Goal: Book appointment/travel/reservation

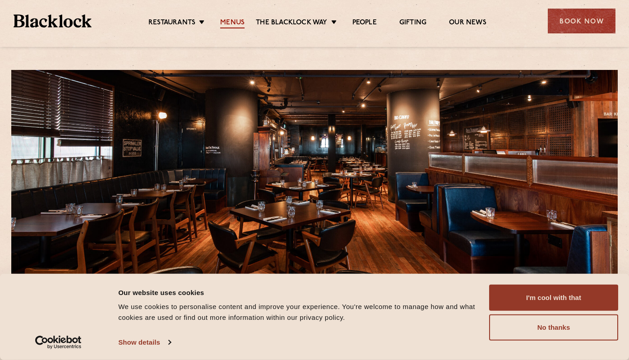
click at [235, 23] on link "Menus" at bounding box center [232, 24] width 24 height 10
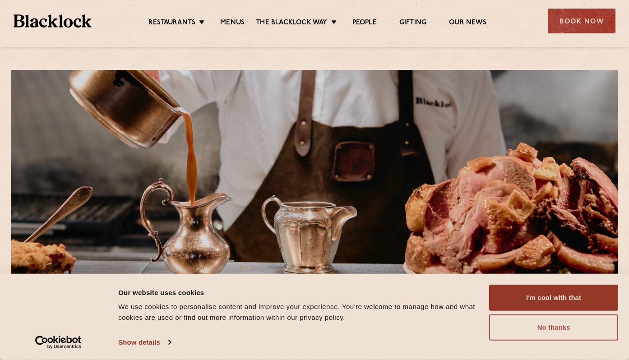
click at [529, 327] on button "No thanks" at bounding box center [553, 328] width 129 height 26
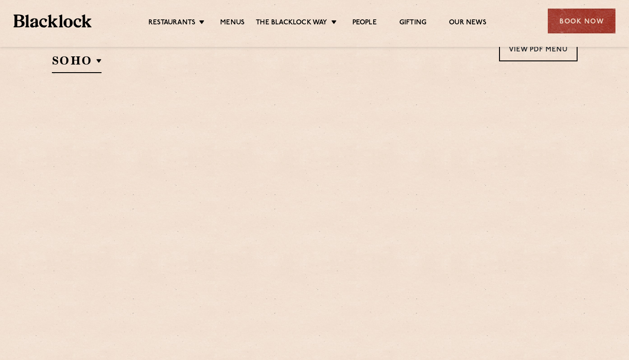
scroll to position [351, 0]
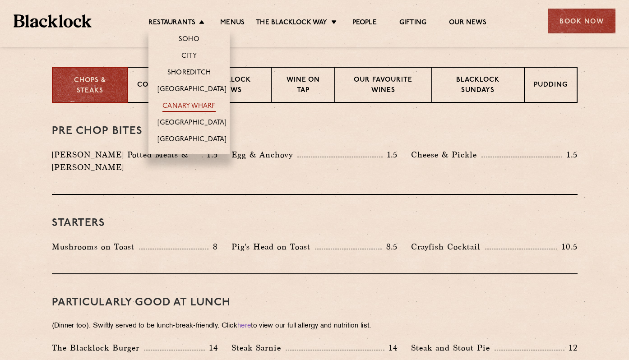
click at [196, 107] on link "Canary Wharf" at bounding box center [188, 107] width 53 height 10
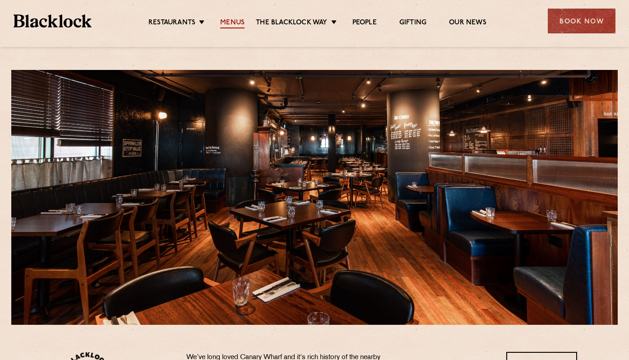
click at [243, 24] on link "Menus" at bounding box center [232, 24] width 24 height 10
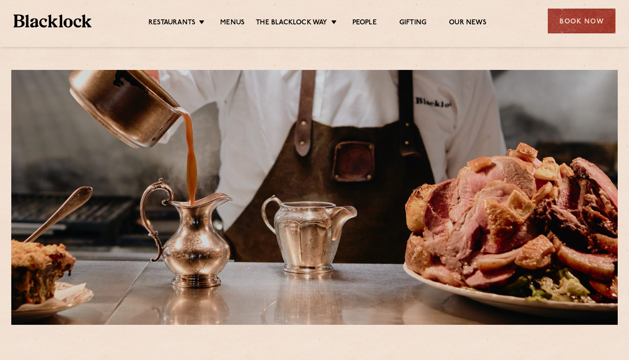
click at [297, 142] on div at bounding box center [314, 197] width 607 height 255
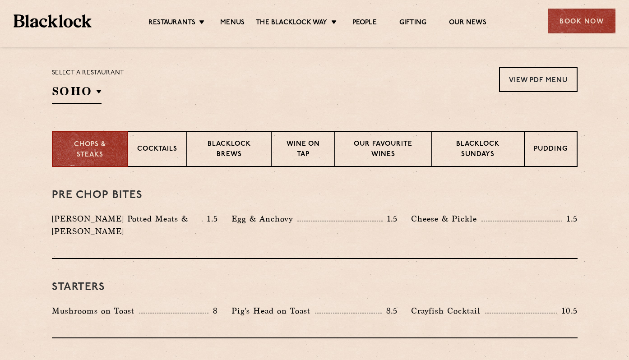
scroll to position [289, 0]
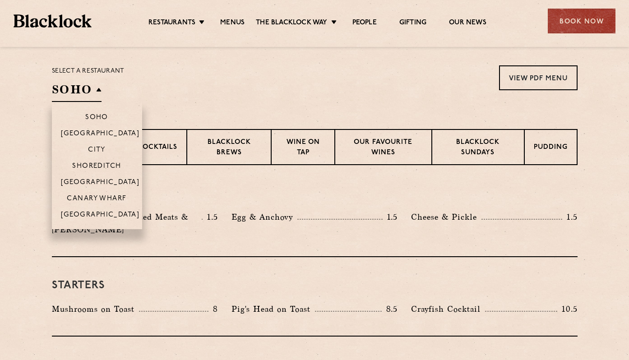
click at [83, 87] on h2 "SOHO" at bounding box center [77, 92] width 50 height 20
click at [109, 179] on p "[GEOGRAPHIC_DATA]" at bounding box center [100, 183] width 79 height 9
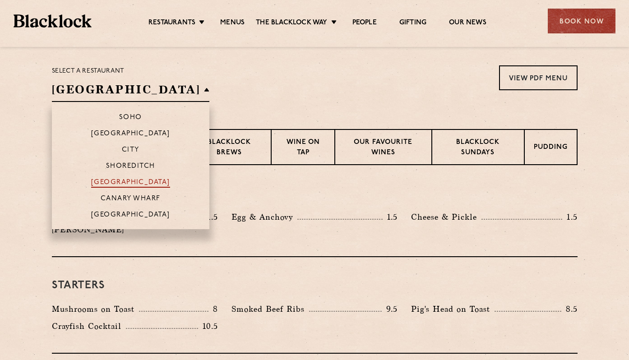
click at [117, 183] on p "[GEOGRAPHIC_DATA]" at bounding box center [130, 183] width 79 height 9
click at [114, 93] on h2 "[GEOGRAPHIC_DATA]" at bounding box center [131, 92] width 158 height 20
click at [132, 198] on p "Canary Wharf" at bounding box center [131, 199] width 60 height 9
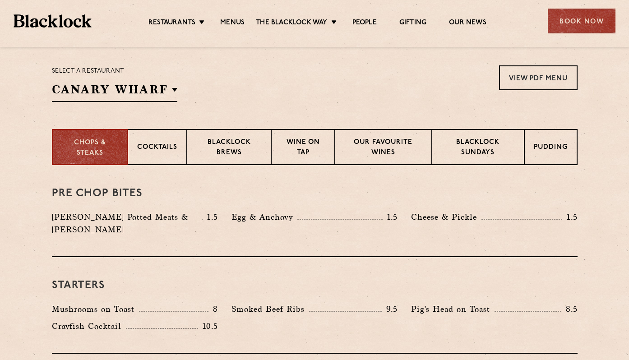
click at [245, 62] on section "Select a restaurant Canary Wharf Soho Birmingham City Shoreditch Covent Garden …" at bounding box center [314, 82] width 629 height 93
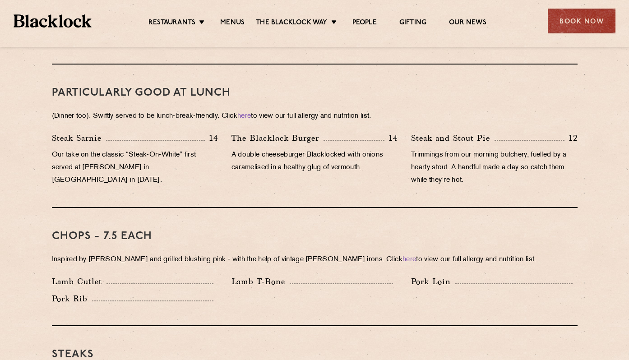
scroll to position [578, 0]
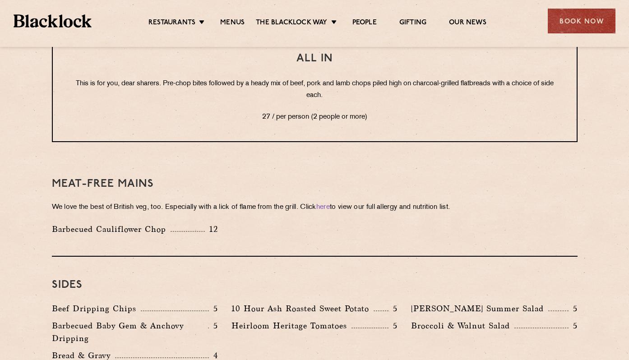
scroll to position [1191, 0]
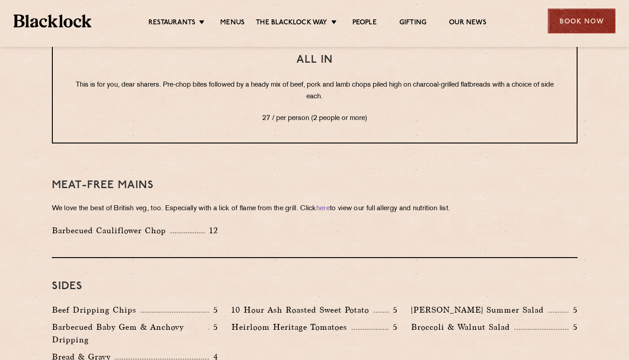
click at [581, 22] on div "Book Now" at bounding box center [582, 21] width 68 height 25
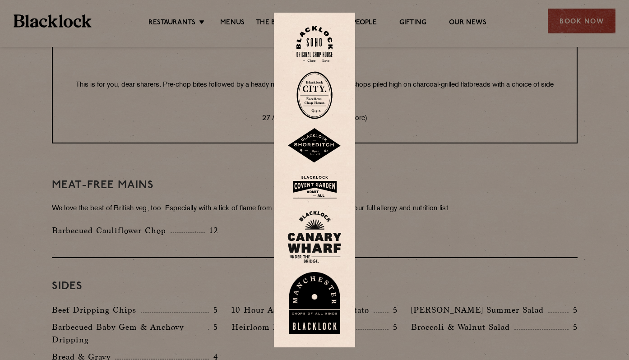
click at [319, 241] on img at bounding box center [314, 237] width 54 height 52
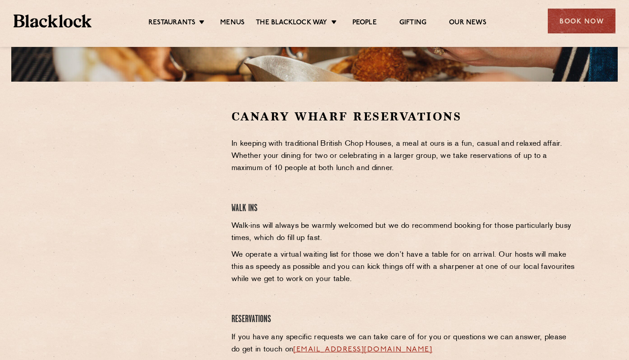
scroll to position [243, 0]
